Goal: Information Seeking & Learning: Learn about a topic

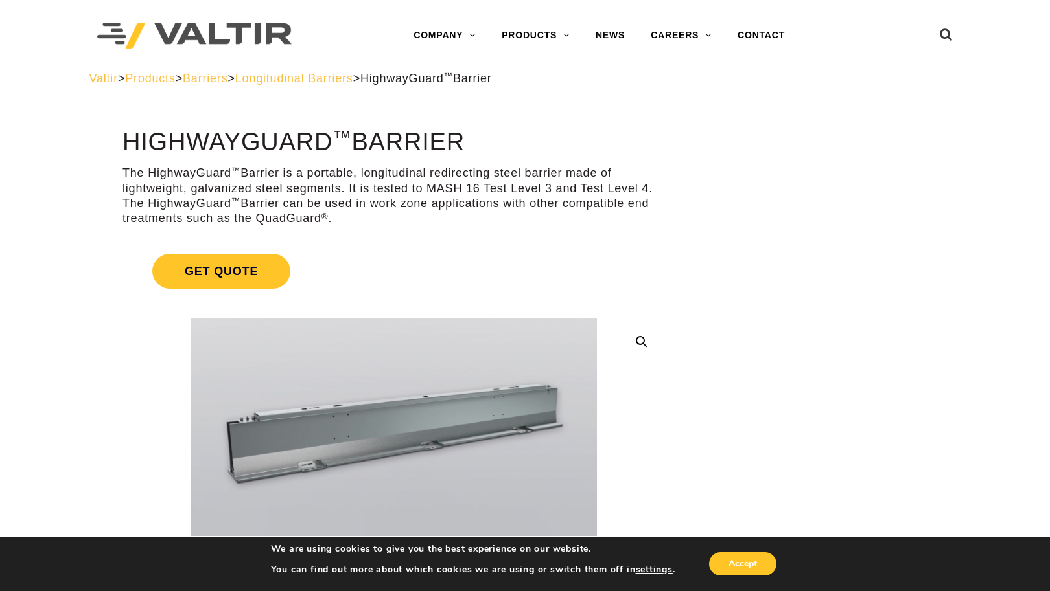
click at [143, 78] on span "Products" at bounding box center [150, 78] width 50 height 13
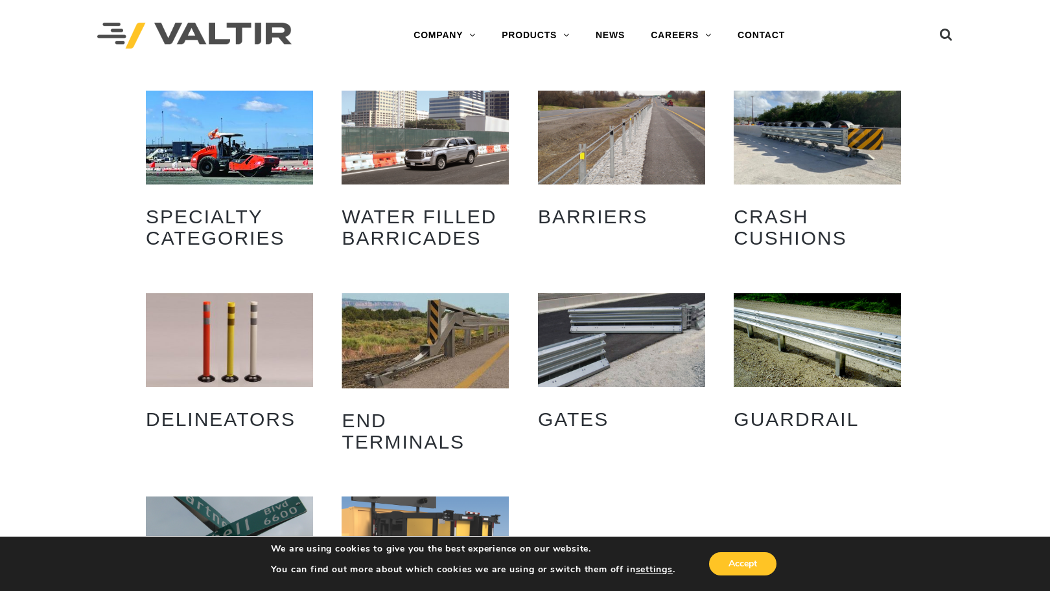
click at [432, 345] on img "Visit product category End Terminals" at bounding box center [424, 340] width 167 height 95
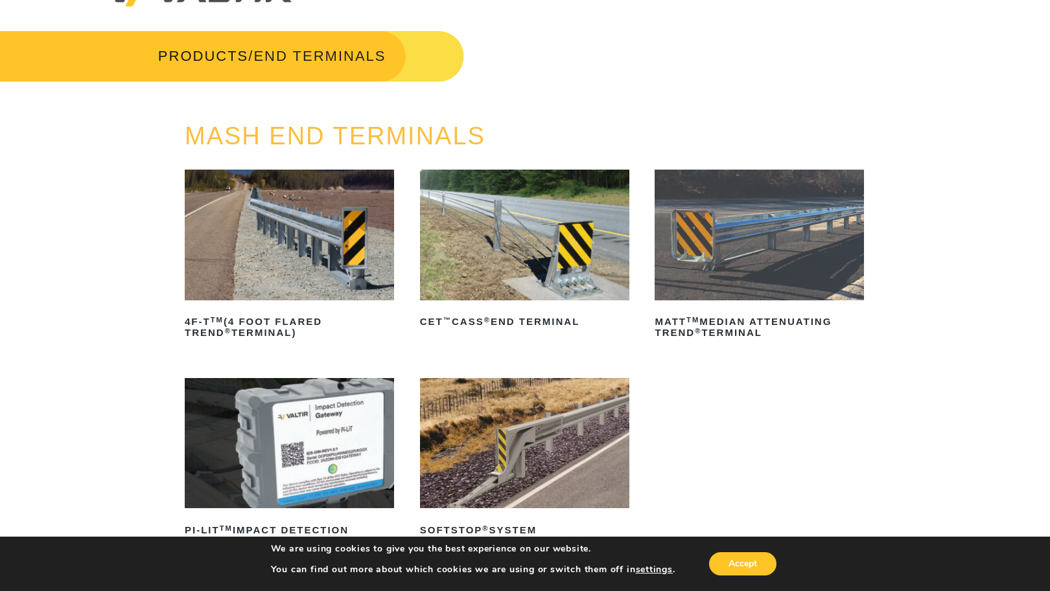
scroll to position [65, 0]
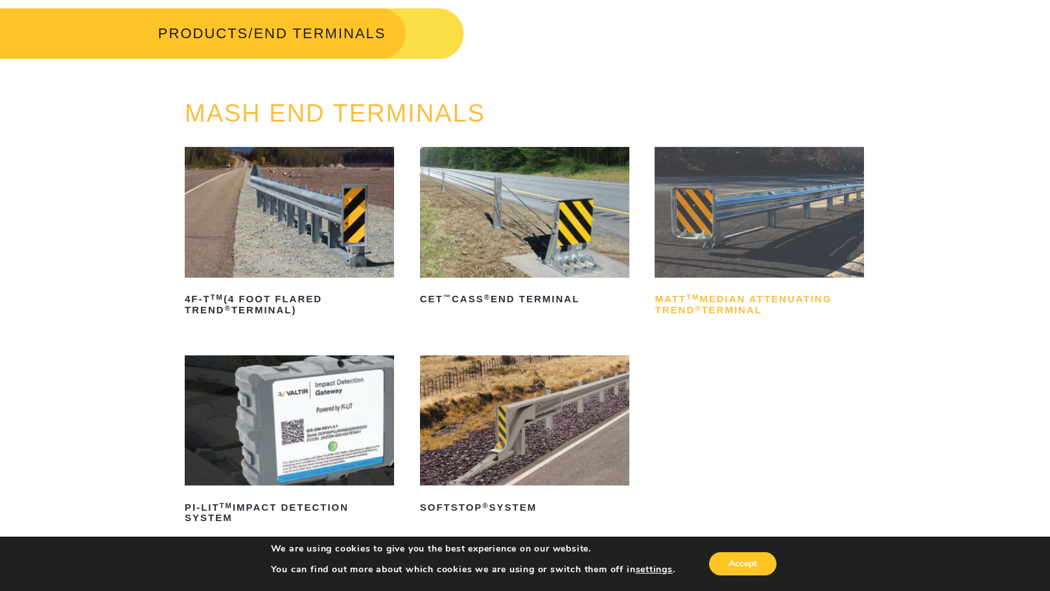
click at [753, 306] on h2 "MATT TM Median Attenuating TREND ® Terminal" at bounding box center [758, 305] width 209 height 31
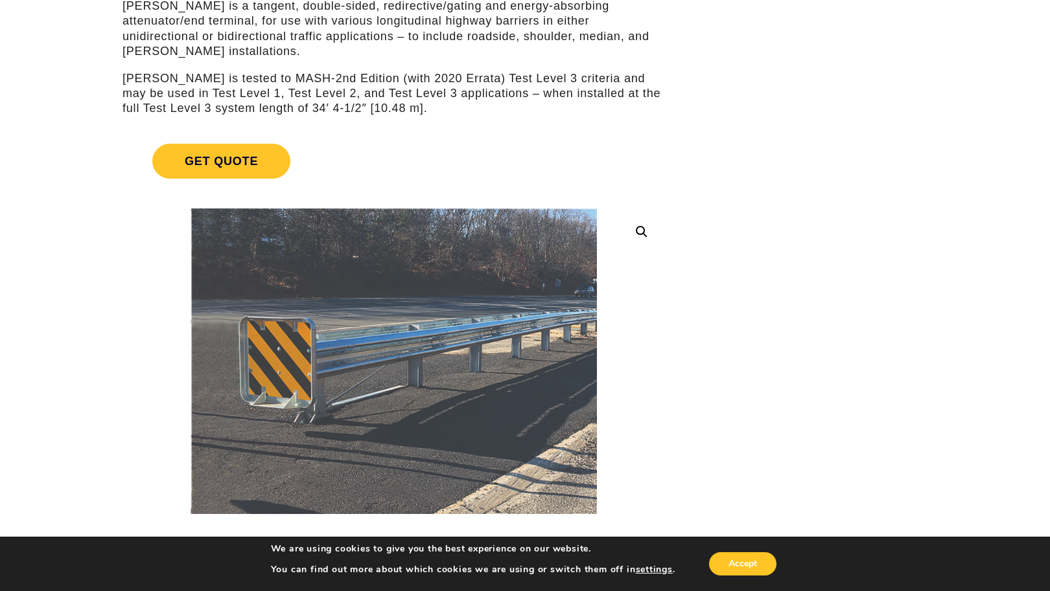
scroll to position [389, 0]
